Goal: Task Accomplishment & Management: Use online tool/utility

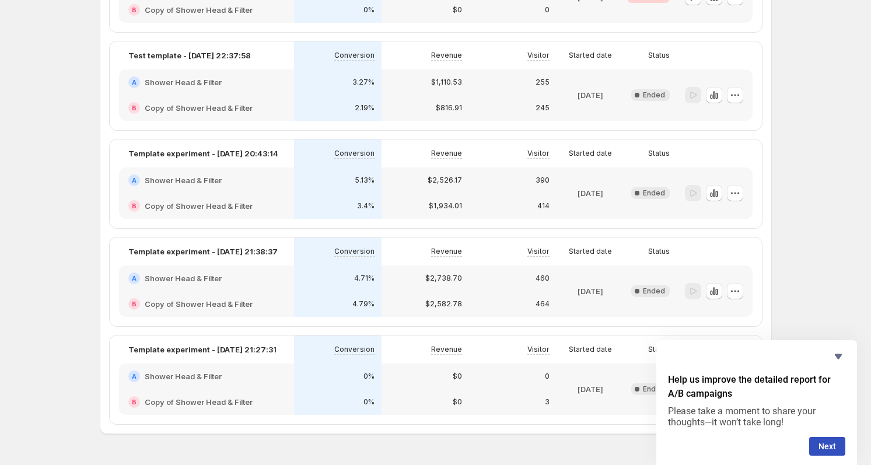
scroll to position [194, 0]
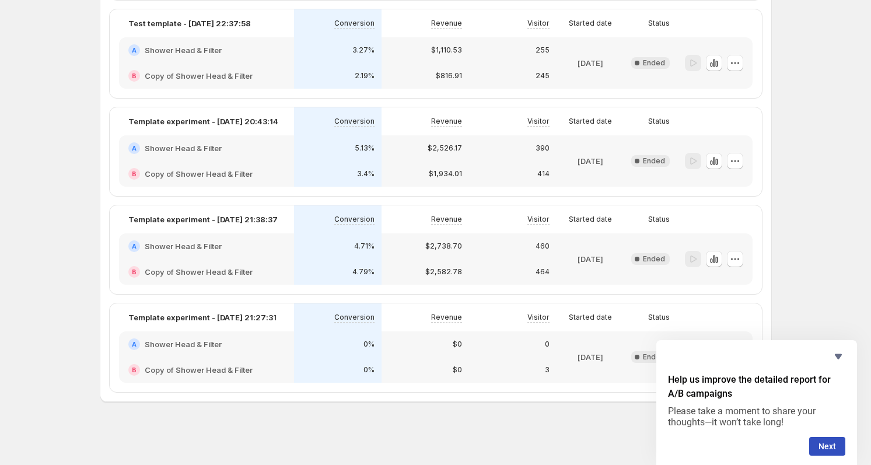
click at [836, 356] on icon "Hide survey" at bounding box center [838, 356] width 7 height 5
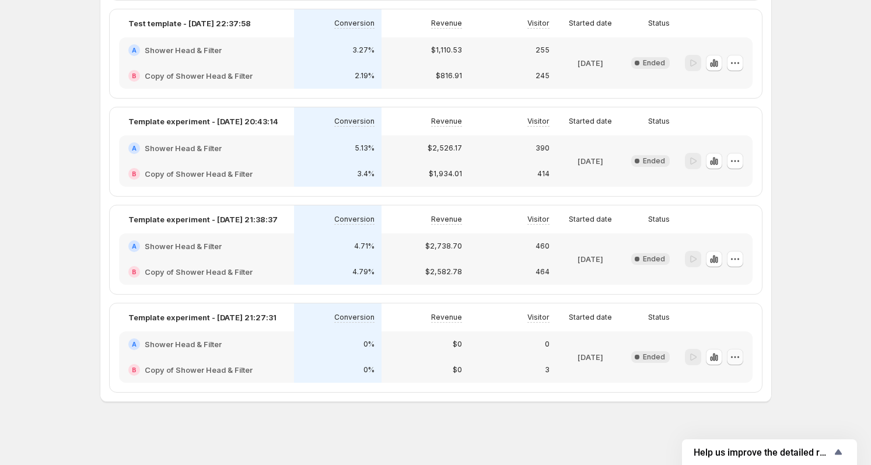
click at [734, 358] on icon "button" at bounding box center [735, 357] width 12 height 12
click at [731, 386] on button "Edit" at bounding box center [734, 380] width 79 height 19
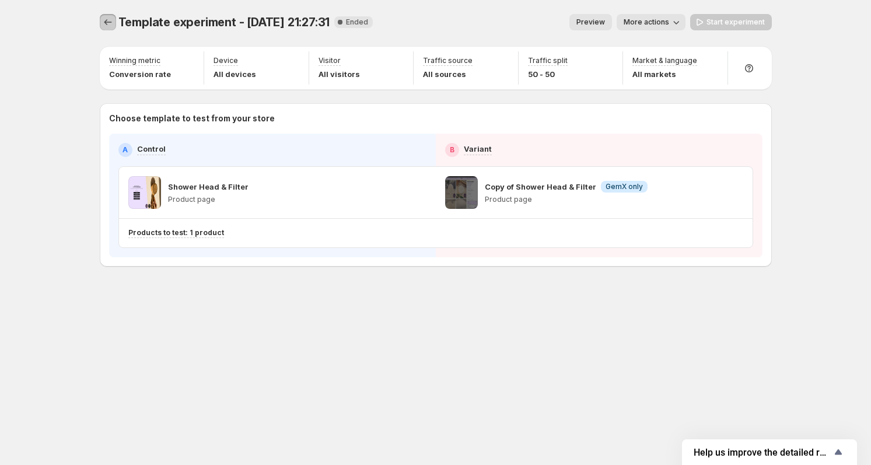
click at [108, 21] on icon "Experiments" at bounding box center [108, 22] width 12 height 12
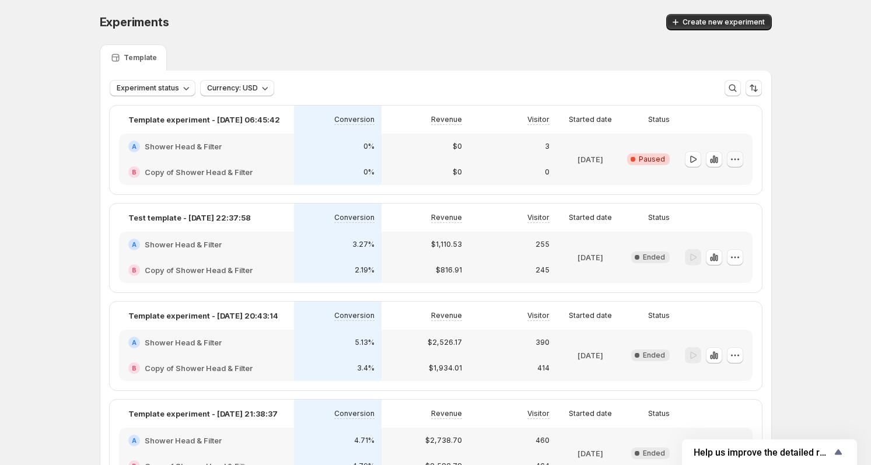
click at [735, 160] on icon "button" at bounding box center [735, 159] width 12 height 12
click at [734, 185] on span "Edit" at bounding box center [742, 183] width 57 height 12
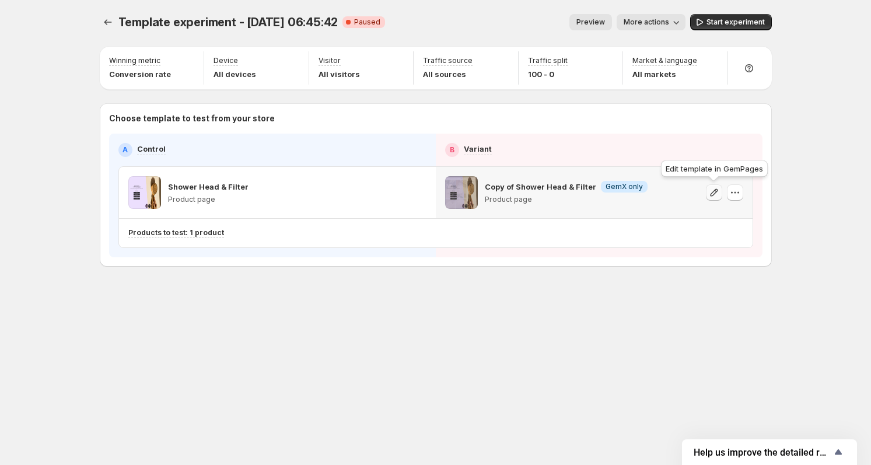
click at [709, 194] on icon "button" at bounding box center [714, 193] width 12 height 12
click at [710, 195] on icon "button" at bounding box center [714, 193] width 12 height 12
click at [397, 190] on icon "button" at bounding box center [397, 193] width 12 height 12
click at [423, 193] on icon "button" at bounding box center [418, 193] width 12 height 12
click at [733, 194] on icon "button" at bounding box center [735, 193] width 12 height 12
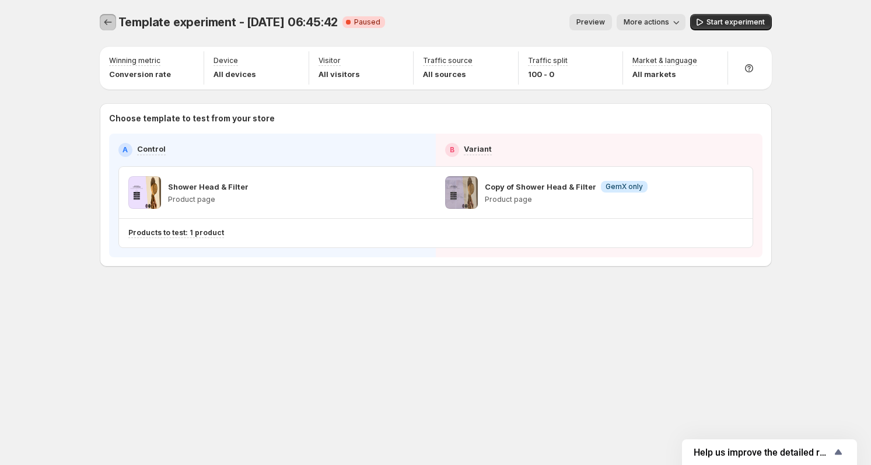
click at [103, 20] on icon "Experiments" at bounding box center [108, 22] width 12 height 12
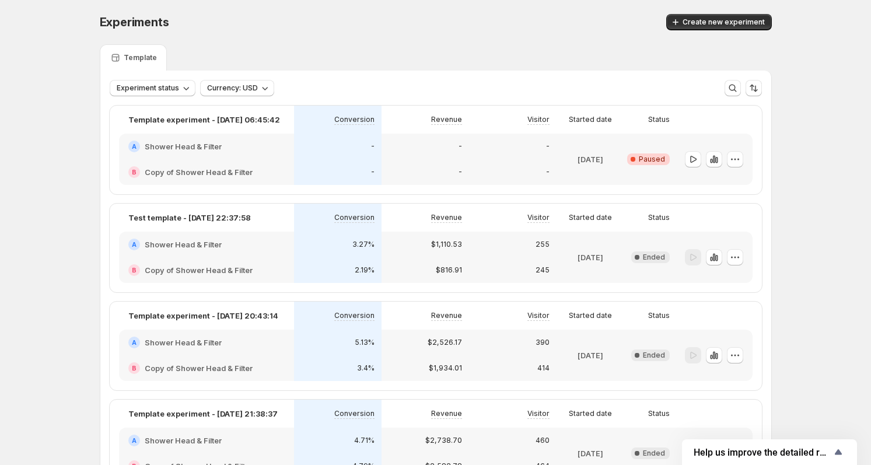
scroll to position [194, 0]
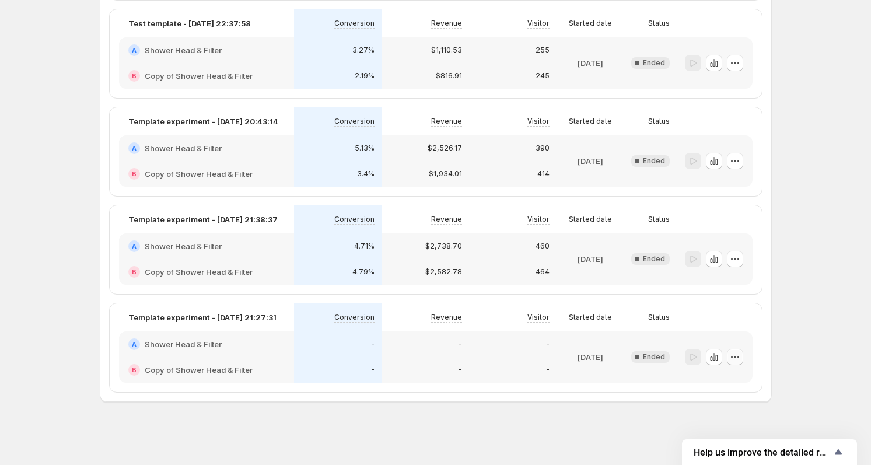
click at [737, 360] on icon "button" at bounding box center [735, 357] width 12 height 12
click at [734, 380] on span "Edit" at bounding box center [742, 381] width 57 height 12
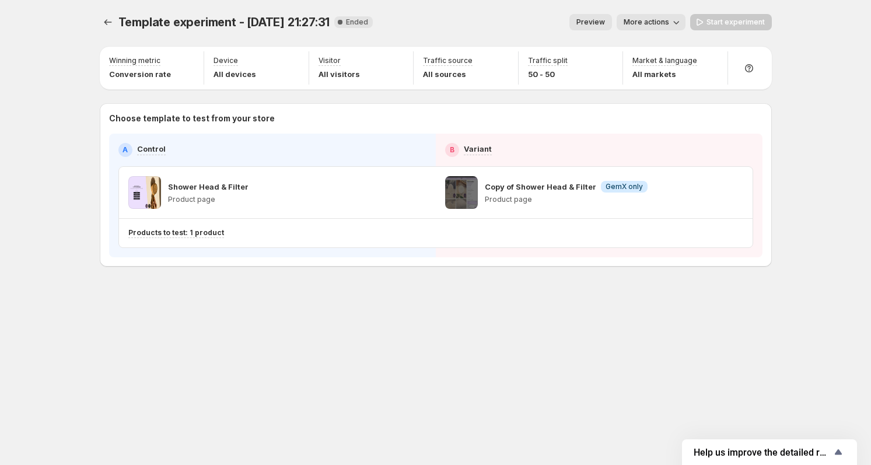
click at [47, 224] on div "Template experiment - [DATE] 21:27:31. This page is ready Template experiment -…" at bounding box center [435, 232] width 871 height 465
click at [106, 29] on button "Experiments" at bounding box center [108, 22] width 16 height 16
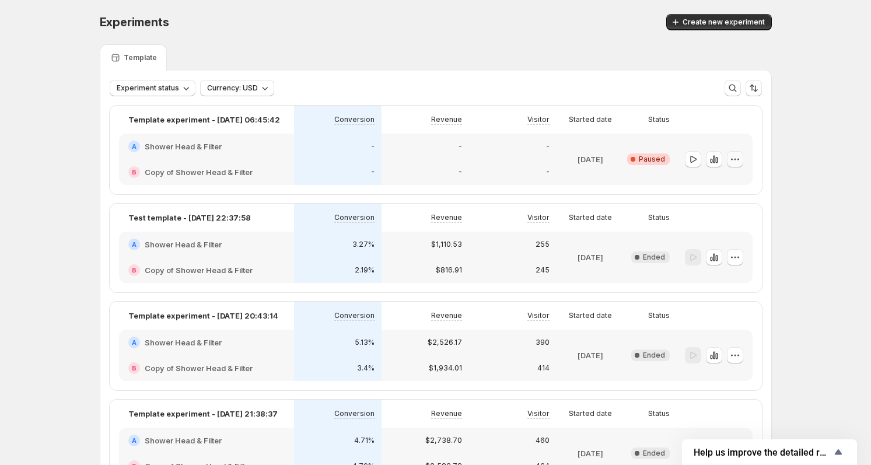
click at [740, 157] on icon "button" at bounding box center [735, 159] width 12 height 12
click at [730, 180] on span "Edit" at bounding box center [742, 183] width 57 height 12
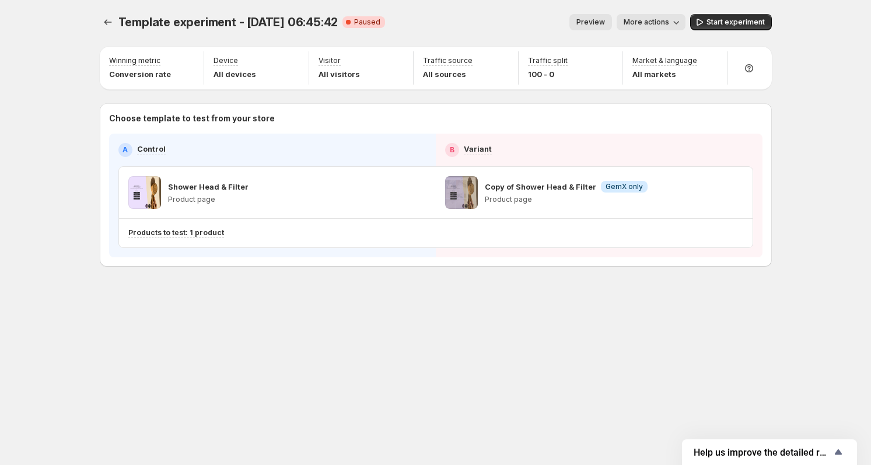
click at [351, 313] on div "Template experiment - [DATE] 06:45:42. This page is ready Template experiment -…" at bounding box center [436, 165] width 700 height 330
click at [395, 194] on icon "button" at bounding box center [397, 193] width 12 height 12
click at [419, 194] on icon "button" at bounding box center [418, 193] width 12 height 12
click at [415, 194] on icon "button" at bounding box center [418, 193] width 12 height 12
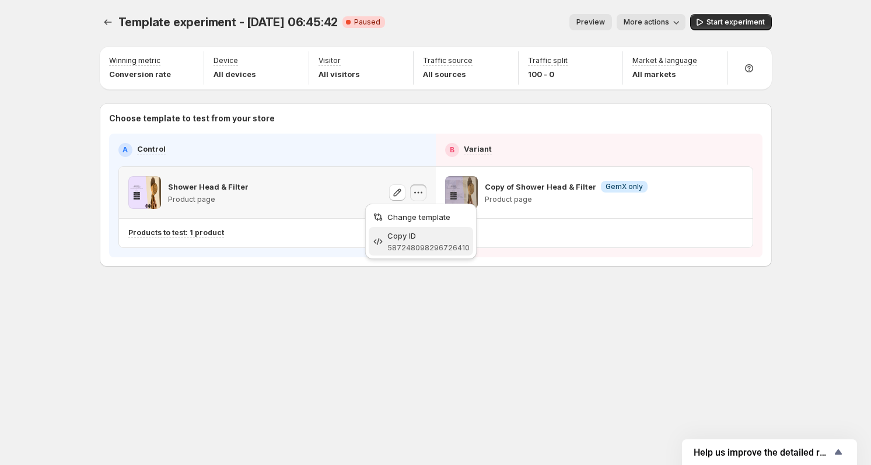
click at [415, 239] on div "Copy ID" at bounding box center [428, 236] width 82 height 12
